Goal: Task Accomplishment & Management: Manage account settings

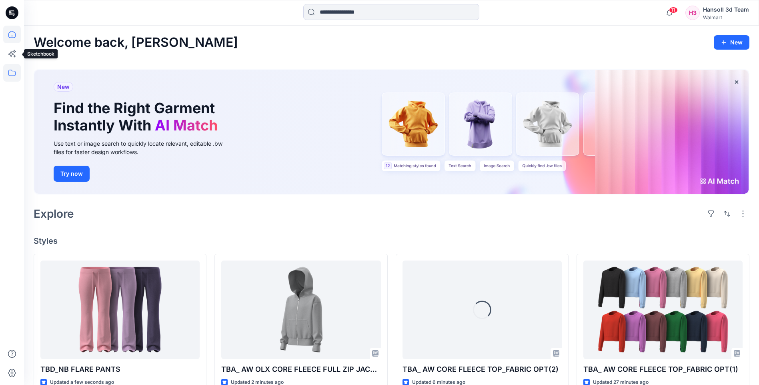
click at [8, 68] on icon at bounding box center [12, 73] width 18 height 18
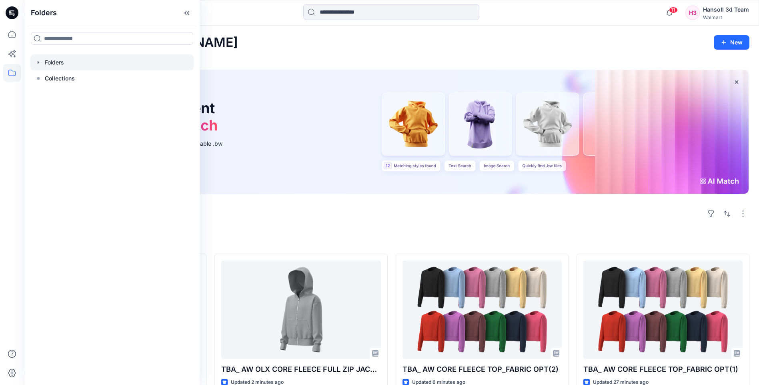
click at [93, 68] on div at bounding box center [111, 62] width 163 height 16
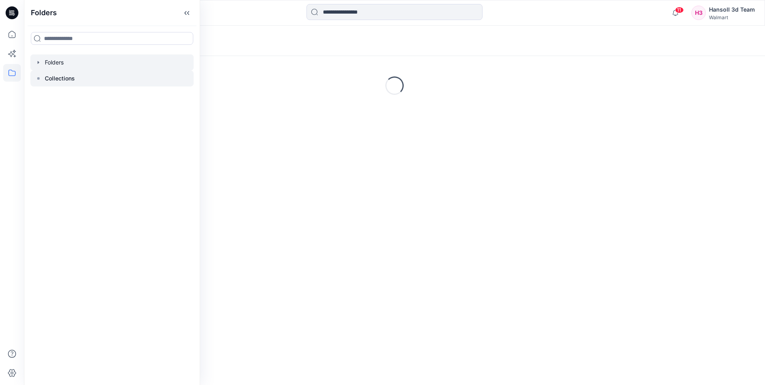
click at [80, 79] on div at bounding box center [111, 78] width 163 height 16
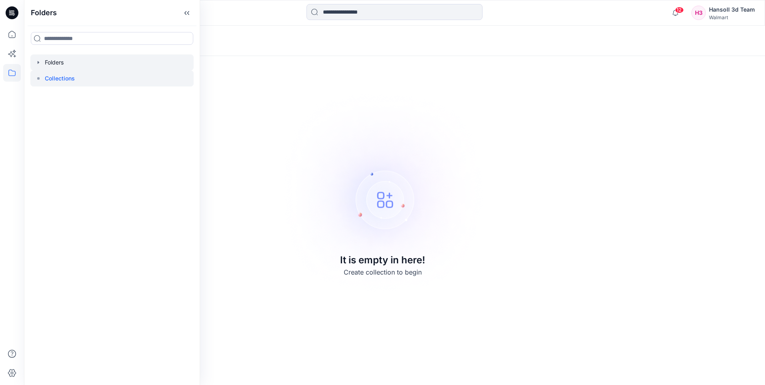
click at [59, 58] on div at bounding box center [111, 62] width 163 height 16
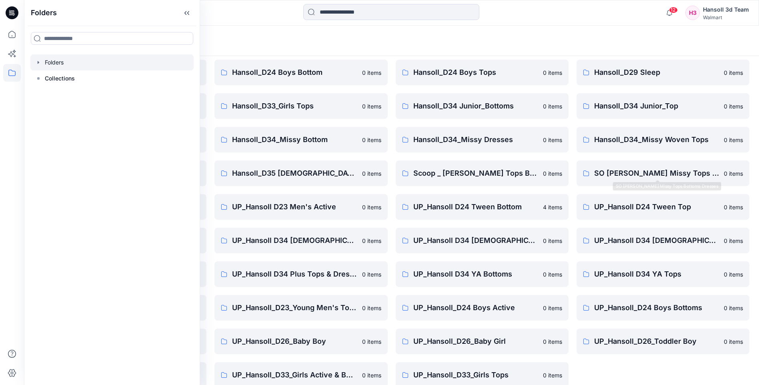
scroll to position [108, 0]
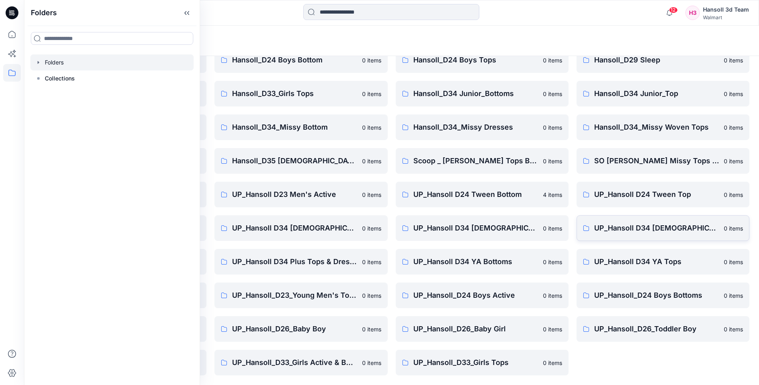
click at [649, 230] on p "UP_Hansoll D34 [DEMOGRAPHIC_DATA] Knit Tops" at bounding box center [656, 228] width 125 height 11
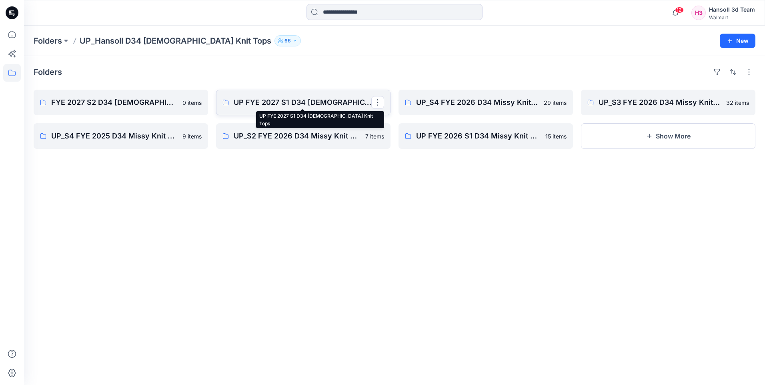
click at [261, 102] on p "UP FYE 2027 S1 D34 [DEMOGRAPHIC_DATA] Knit Tops" at bounding box center [303, 102] width 138 height 11
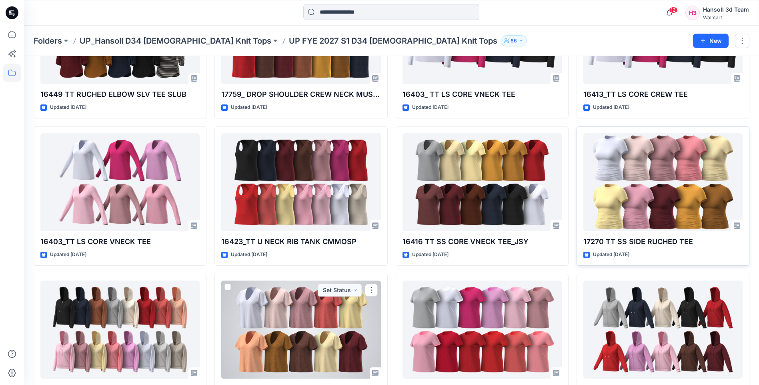
scroll to position [1141, 0]
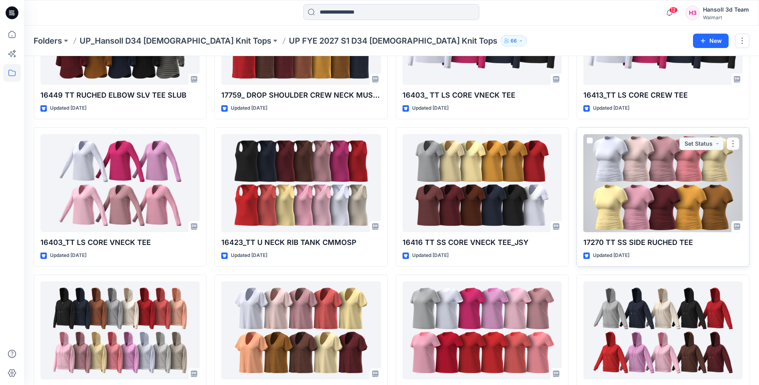
click at [636, 189] on div at bounding box center [663, 183] width 159 height 98
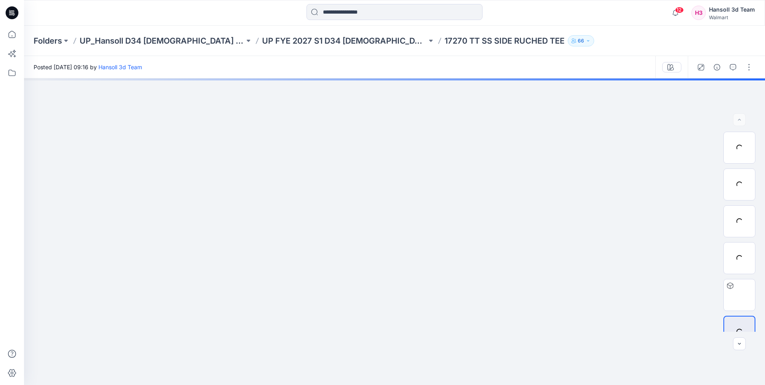
click at [387, 41] on div "Folders UP_Hansoll D34 Ladies Knit Tops UP FYE 2027 S1 D34 Ladies Knit Tops 172…" at bounding box center [364, 40] width 660 height 11
click at [445, 41] on p "17270 TT SS SIDE RUCHED TEE" at bounding box center [505, 40] width 120 height 11
click at [445, 40] on p "17270 TT SS SIDE RUCHED TEE" at bounding box center [505, 40] width 120 height 11
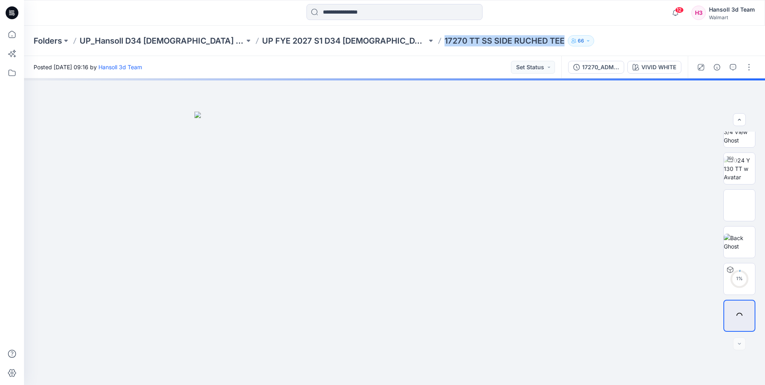
click at [445, 40] on p "17270 TT SS SIDE RUCHED TEE" at bounding box center [505, 40] width 120 height 11
copy div "17270 TT SS SIDE RUCHED TEE 66"
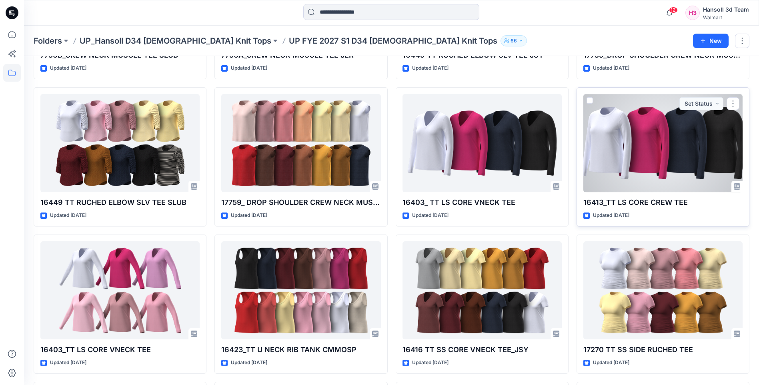
scroll to position [1041, 0]
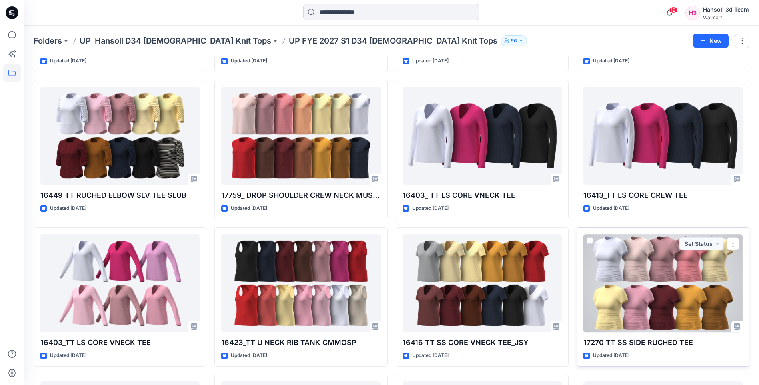
click at [635, 265] on div at bounding box center [663, 283] width 159 height 98
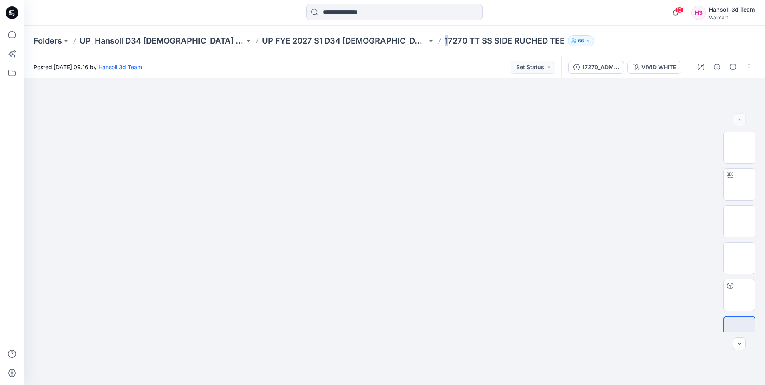
drag, startPoint x: 386, startPoint y: 42, endPoint x: 394, endPoint y: 39, distance: 8.3
click at [394, 39] on div "Folders UP_Hansoll D34 Ladies Knit Tops UP FYE 2027 S1 D34 Ladies Knit Tops 172…" at bounding box center [364, 40] width 660 height 11
drag, startPoint x: 394, startPoint y: 39, endPoint x: 387, endPoint y: 41, distance: 7.4
click at [387, 41] on div "Folders UP_Hansoll D34 Ladies Knit Tops UP FYE 2027 S1 D34 Ladies Knit Tops 172…" at bounding box center [364, 40] width 660 height 11
click at [445, 39] on p "17270 TT SS SIDE RUCHED TEE" at bounding box center [505, 40] width 120 height 11
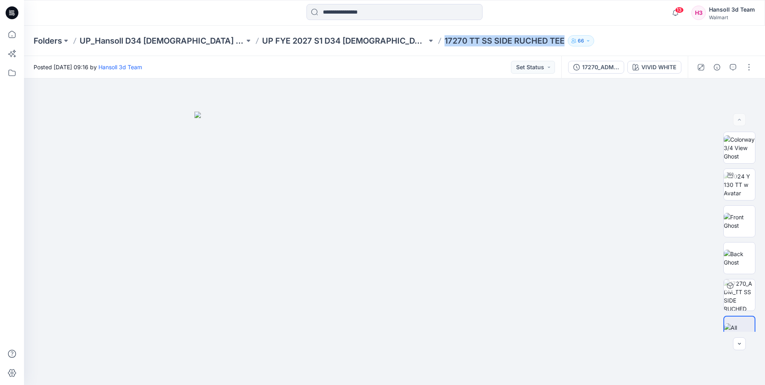
drag, startPoint x: 389, startPoint y: 39, endPoint x: 513, endPoint y: 42, distance: 124.1
click at [513, 42] on div "Folders UP_Hansoll D34 Ladies Knit Tops UP FYE 2027 S1 D34 Ladies Knit Tops 172…" at bounding box center [364, 40] width 660 height 11
copy div "17270 TT SS SIDE RUCHED TEE 66"
click at [332, 38] on p "UP FYE 2027 S1 D34 [DEMOGRAPHIC_DATA] Knit Tops" at bounding box center [344, 40] width 165 height 11
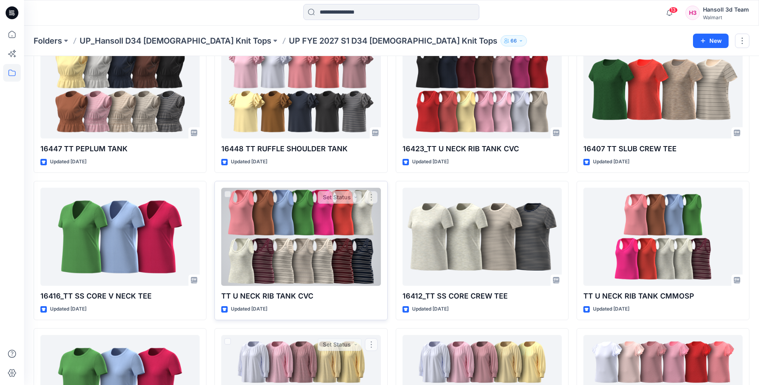
scroll to position [340, 0]
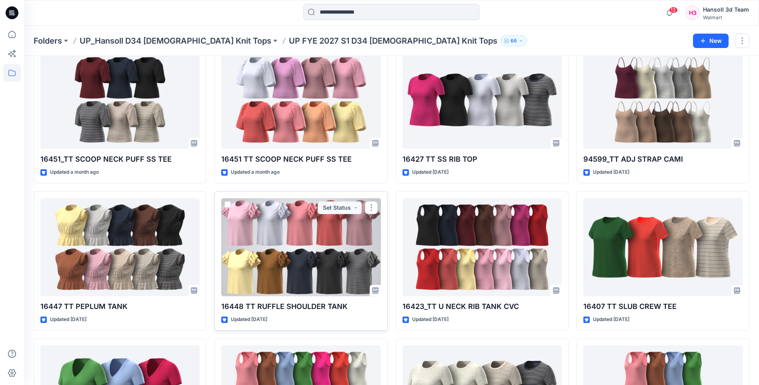
click at [321, 235] on div at bounding box center [300, 247] width 159 height 98
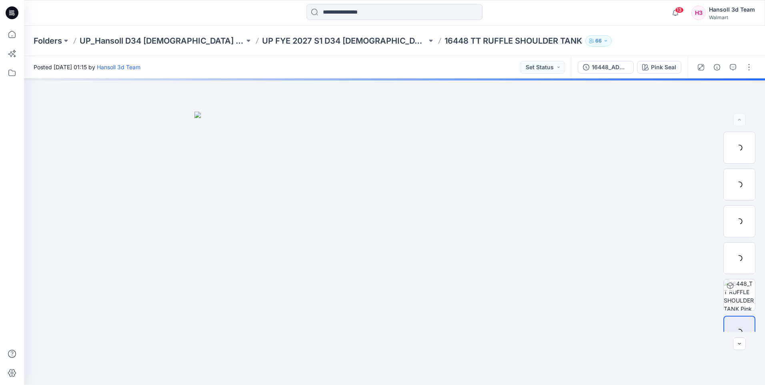
click at [445, 44] on p "16448 TT RUFFLE SHOULDER TANK" at bounding box center [514, 40] width 138 height 11
drag, startPoint x: 386, startPoint y: 39, endPoint x: 531, endPoint y: 44, distance: 145.4
click at [531, 44] on div "Folders UP_Hansoll D34 Ladies Knit Tops UP FYE 2027 S1 D34 Ladies Knit Tops 164…" at bounding box center [364, 40] width 660 height 11
copy div "16448 TT RUFFLE SHOULDER TANK 66"
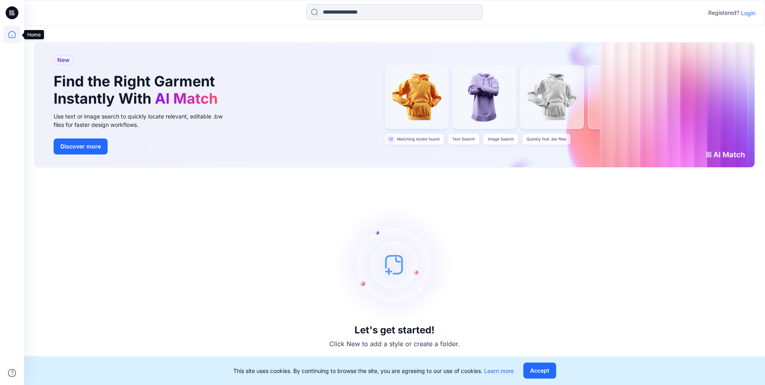
click at [14, 36] on icon at bounding box center [12, 35] width 18 height 18
click at [16, 31] on icon at bounding box center [12, 35] width 18 height 18
click at [15, 13] on icon at bounding box center [12, 12] width 13 height 13
click at [15, 39] on icon at bounding box center [12, 35] width 18 height 18
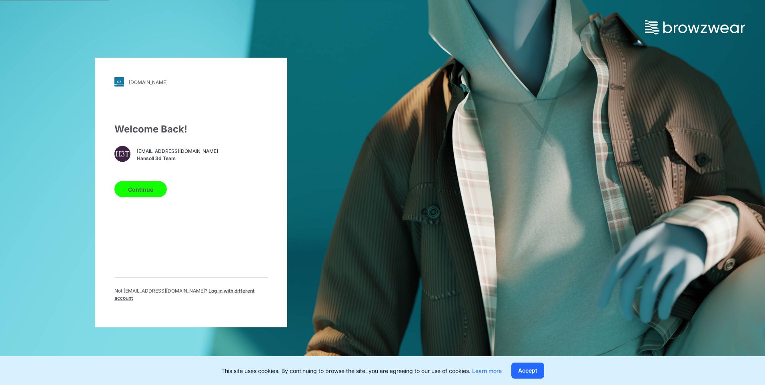
click at [145, 195] on button "Continue" at bounding box center [140, 189] width 52 height 16
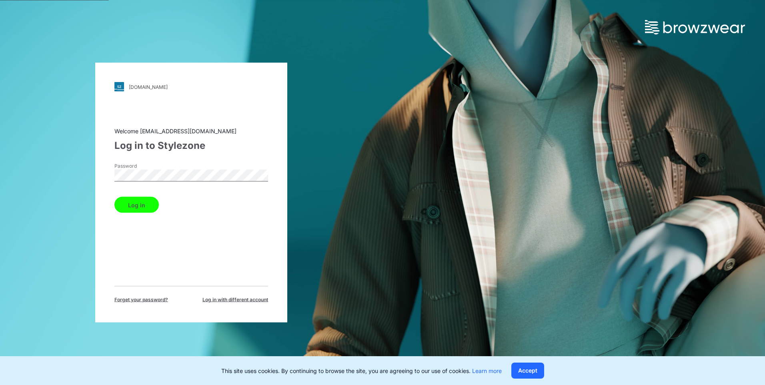
click at [130, 208] on button "Log in" at bounding box center [136, 205] width 44 height 16
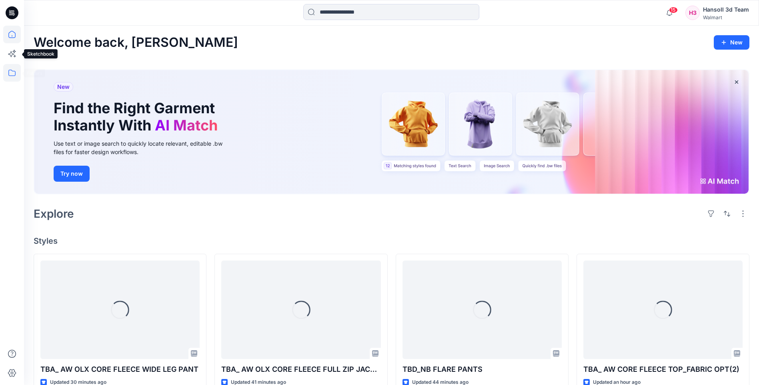
click at [18, 70] on icon at bounding box center [12, 73] width 18 height 18
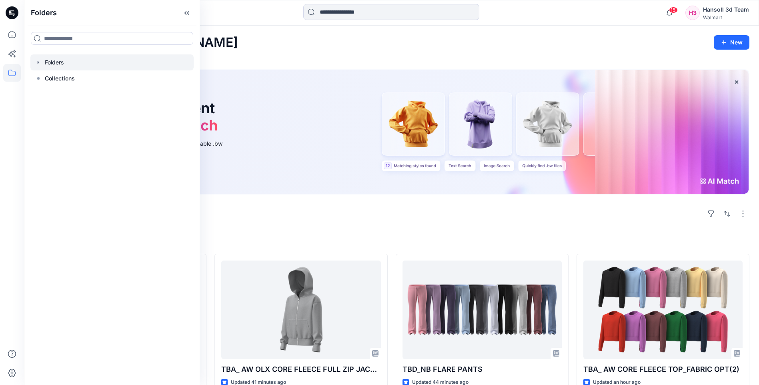
click at [56, 64] on div at bounding box center [111, 62] width 163 height 16
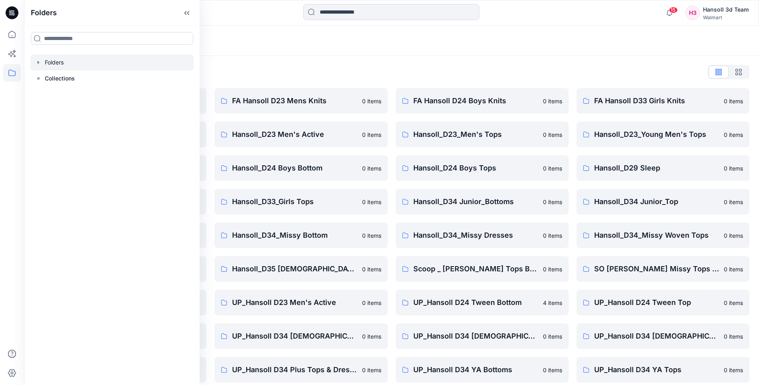
scroll to position [108, 0]
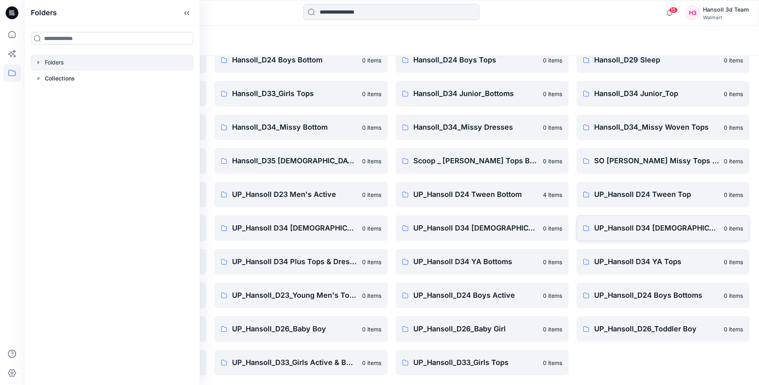
click at [638, 232] on p "UP_Hansoll D34 [DEMOGRAPHIC_DATA] Knit Tops" at bounding box center [656, 228] width 125 height 11
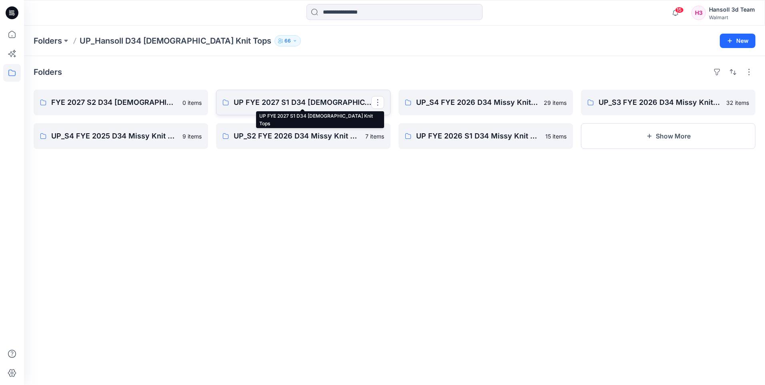
click at [243, 106] on p "UP FYE 2027 S1 D34 [DEMOGRAPHIC_DATA] Knit Tops" at bounding box center [303, 102] width 138 height 11
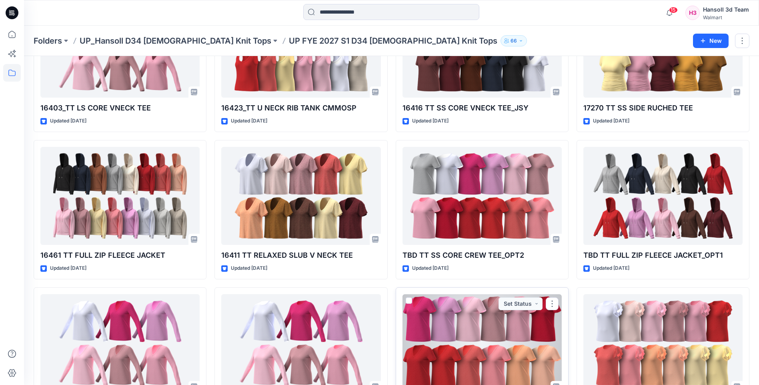
scroll to position [1261, 0]
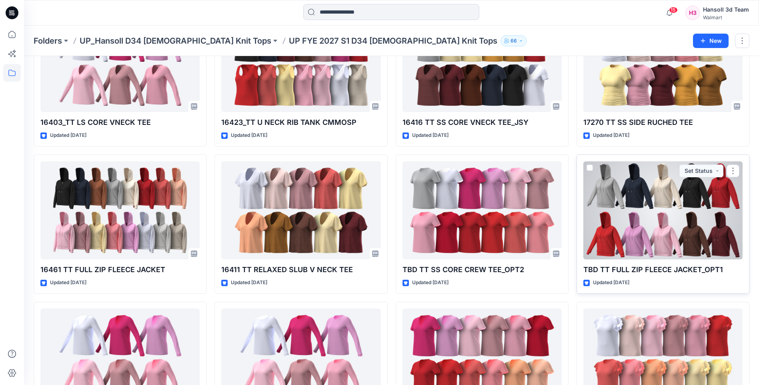
click at [668, 199] on div at bounding box center [663, 210] width 159 height 98
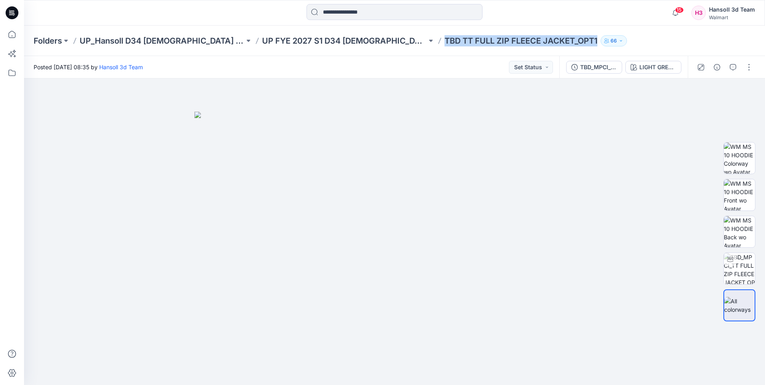
drag, startPoint x: 543, startPoint y: 42, endPoint x: 389, endPoint y: 42, distance: 154.5
click at [389, 42] on div "Folders UP_Hansoll D34 Ladies Knit Tops UP FYE 2027 S1 D34 Ladies Knit Tops TBD…" at bounding box center [364, 40] width 660 height 11
copy div "TBD TT FULL ZIP FLEECE JACKET_OPT1 66"
drag, startPoint x: 389, startPoint y: 42, endPoint x: 336, endPoint y: 52, distance: 53.8
click at [336, 52] on div "Folders UP_Hansoll D34 Ladies Knit Tops UP FYE 2027 S1 D34 Ladies Knit Tops TBD…" at bounding box center [394, 41] width 741 height 30
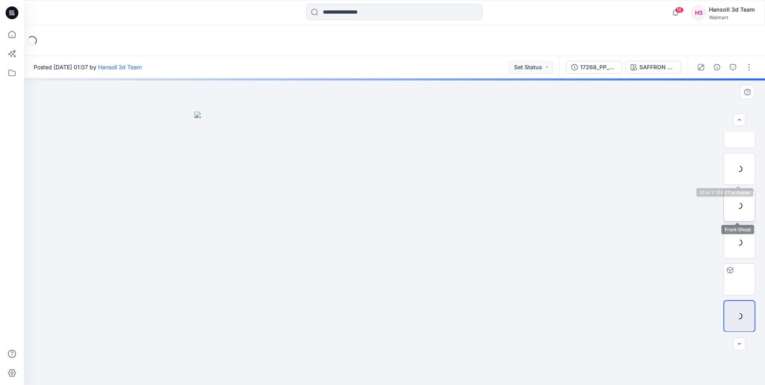
scroll to position [16, 0]
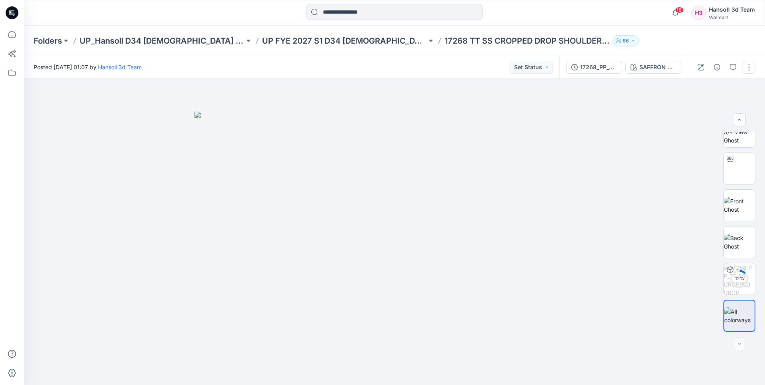
click at [753, 65] on button "button" at bounding box center [749, 67] width 13 height 13
click at [722, 114] on button "Edit" at bounding box center [716, 108] width 74 height 15
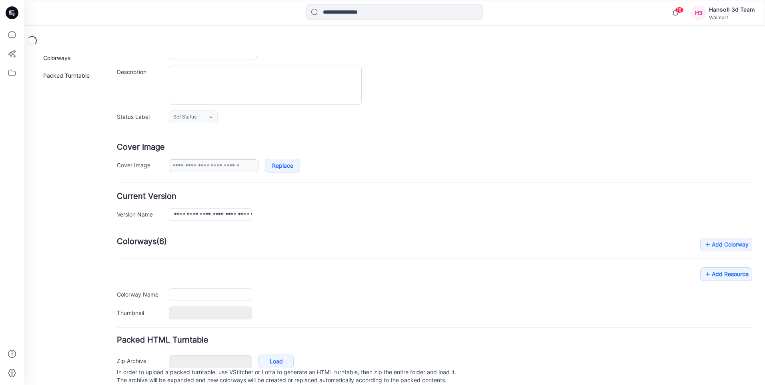
scroll to position [94, 0]
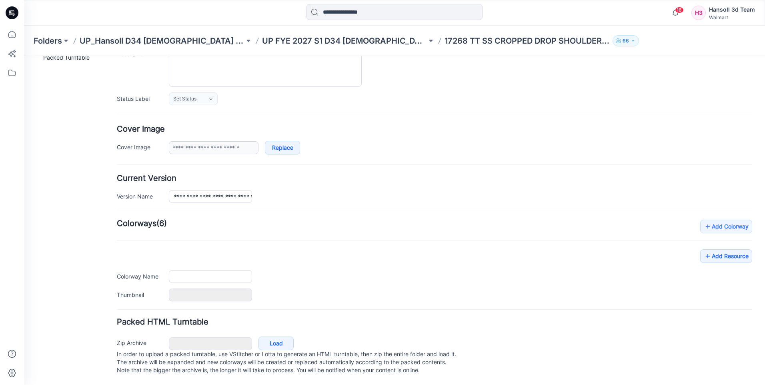
type input "**********"
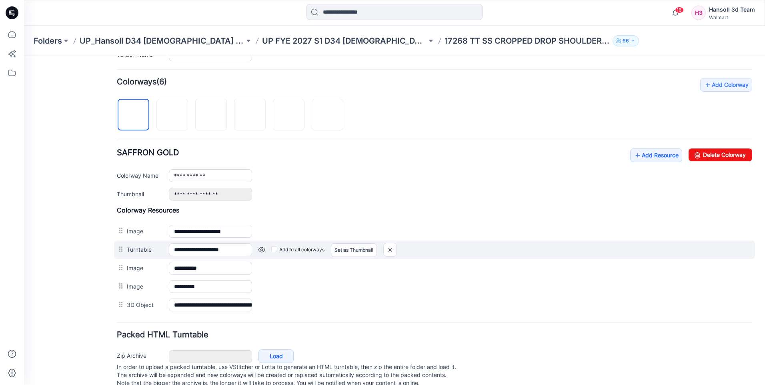
scroll to position [249, 0]
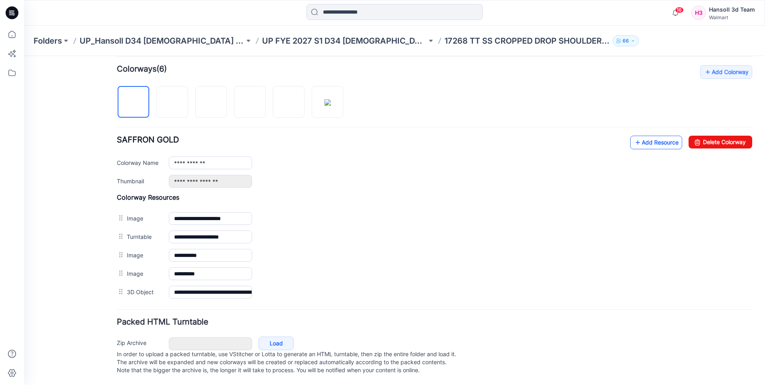
click at [652, 136] on link "Add Resource" at bounding box center [656, 143] width 52 height 14
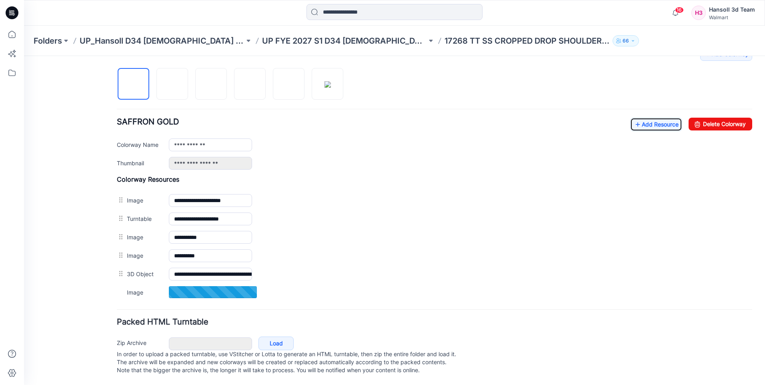
scroll to position [267, 0]
click at [655, 119] on link "Add Resource" at bounding box center [656, 125] width 52 height 14
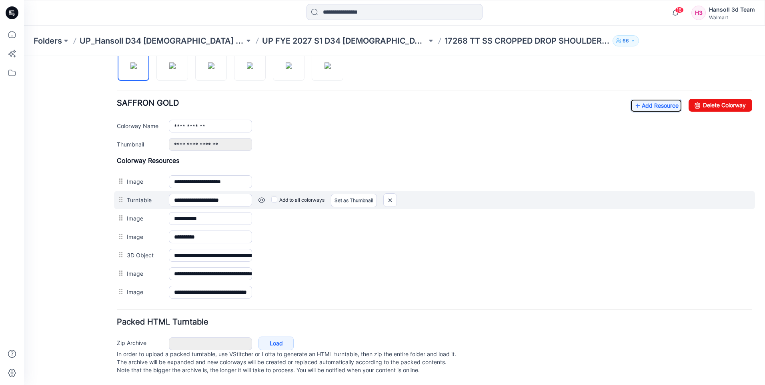
scroll to position [286, 0]
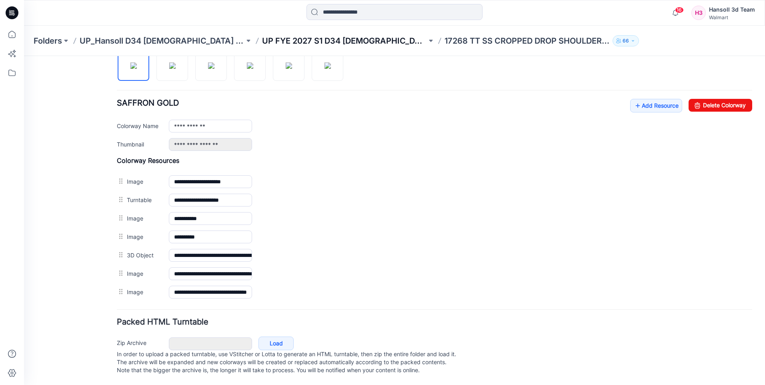
click at [329, 38] on p "UP FYE 2027 S1 D34 [DEMOGRAPHIC_DATA] Knit Tops" at bounding box center [344, 40] width 165 height 11
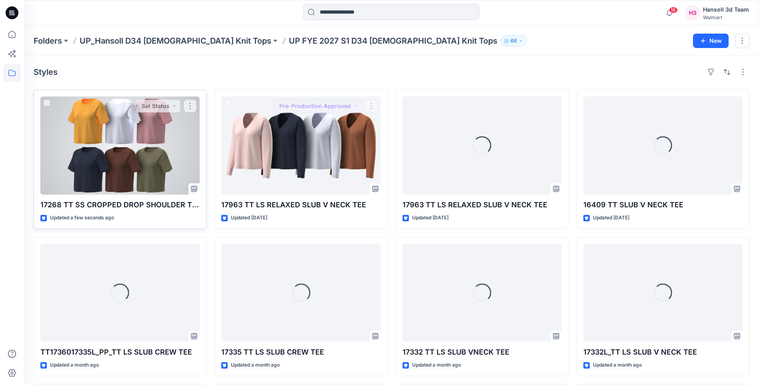
click at [140, 152] on div at bounding box center [119, 145] width 159 height 98
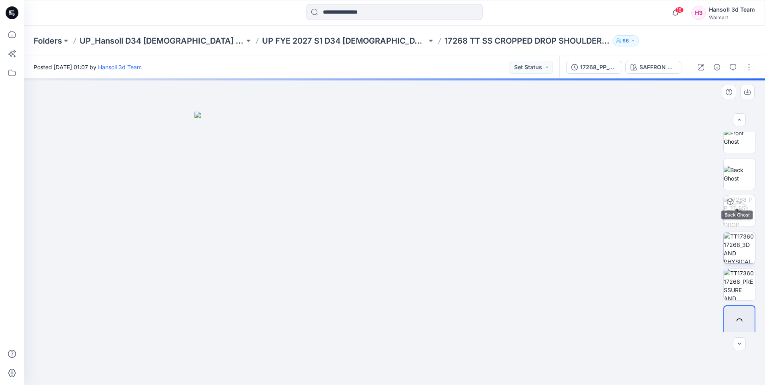
scroll to position [90, 0]
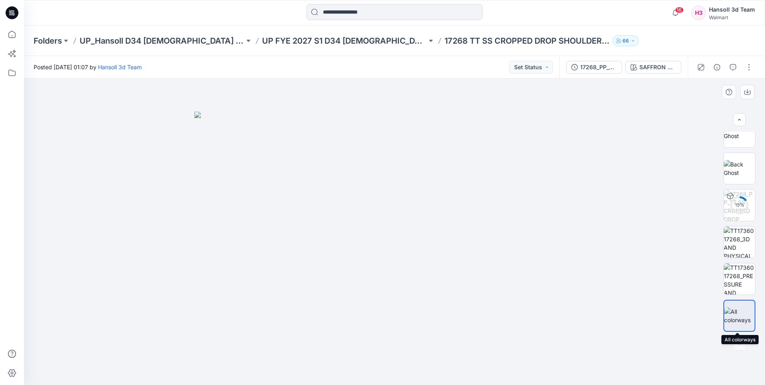
drag, startPoint x: 737, startPoint y: 281, endPoint x: 731, endPoint y: 323, distance: 42.9
click at [731, 323] on div "15 %" at bounding box center [740, 232] width 32 height 200
click at [727, 269] on img at bounding box center [739, 278] width 31 height 31
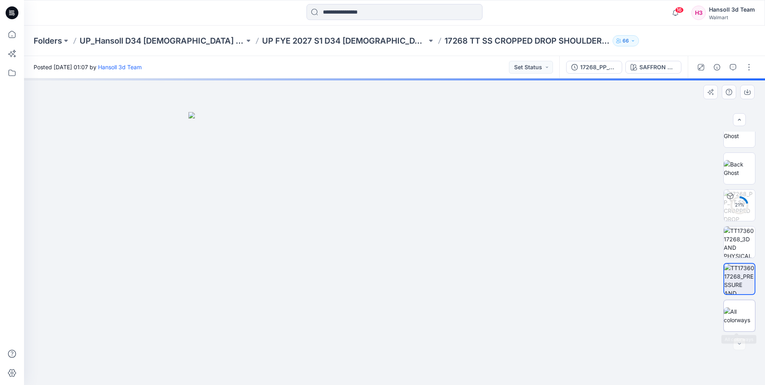
click at [740, 302] on div at bounding box center [740, 316] width 32 height 32
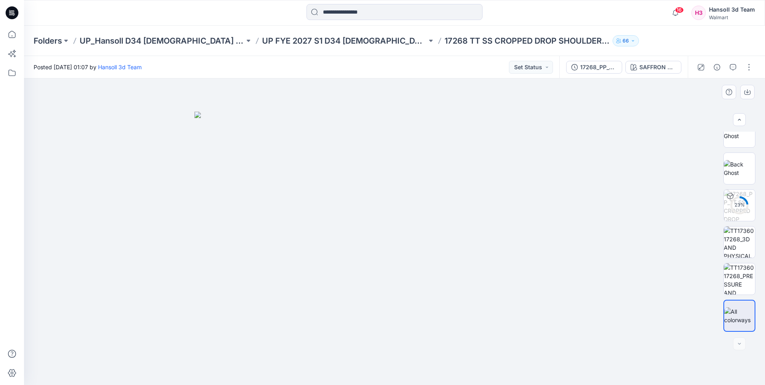
click at [609, 271] on div at bounding box center [394, 231] width 741 height 307
click at [537, 69] on button "Set Status" at bounding box center [531, 67] width 44 height 13
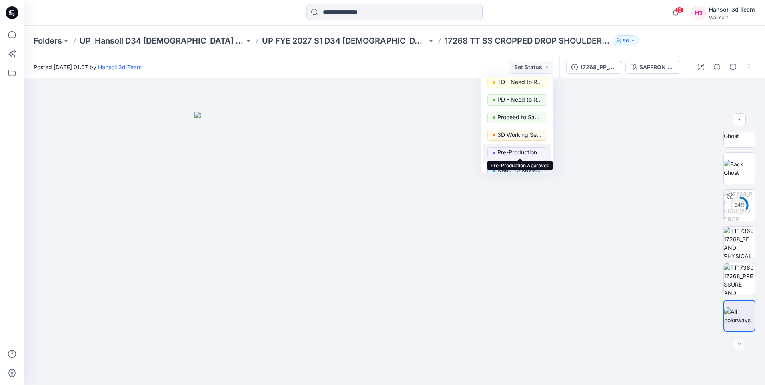
click at [520, 153] on p "Pre-Production Approved" at bounding box center [519, 152] width 45 height 10
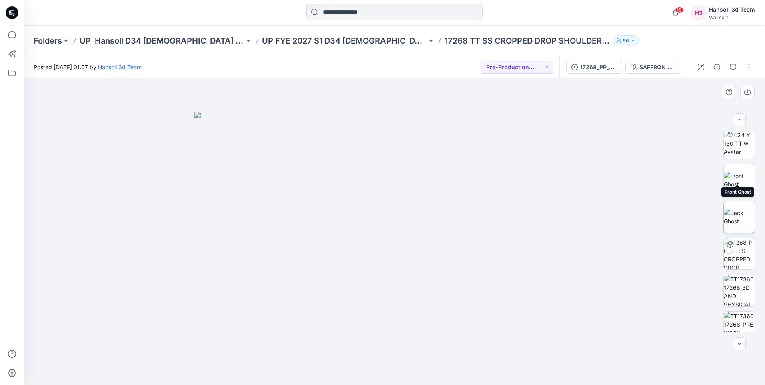
scroll to position [90, 0]
